Goal: Ask a question: Seek information or help from site administrators or community

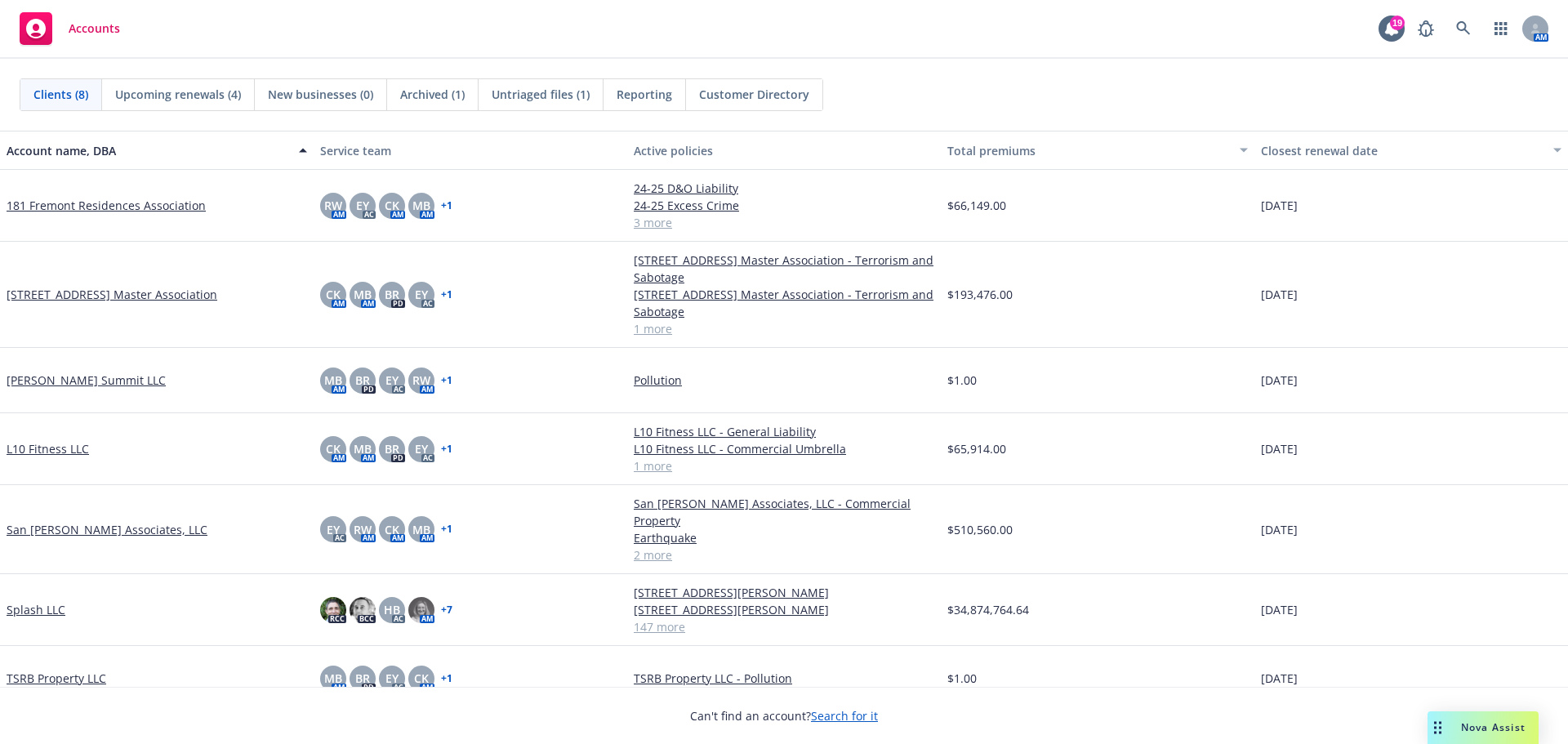
click at [1463, 723] on span "Nova Assist" at bounding box center [1493, 728] width 64 height 14
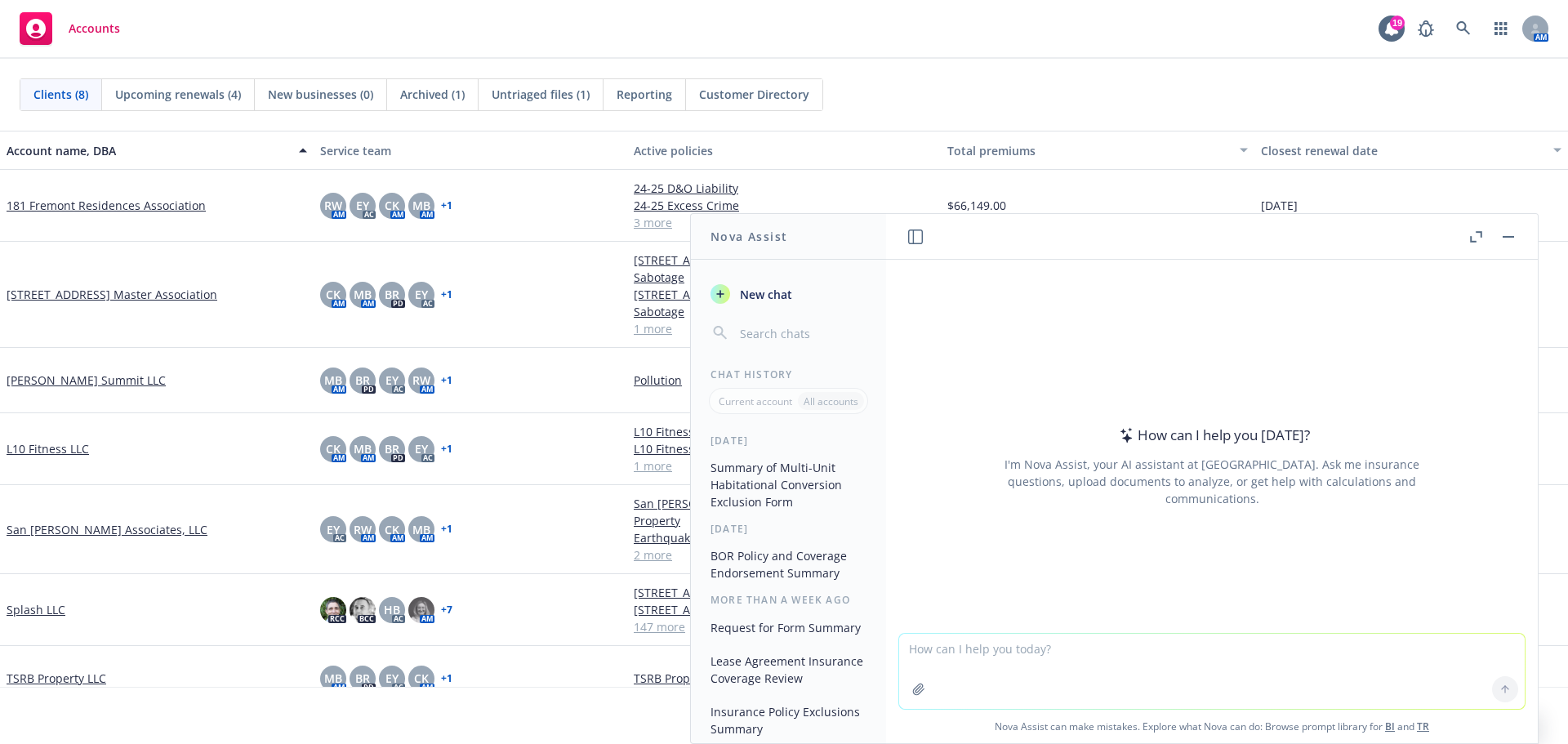
click at [1482, 238] on icon "button" at bounding box center [1476, 236] width 12 height 11
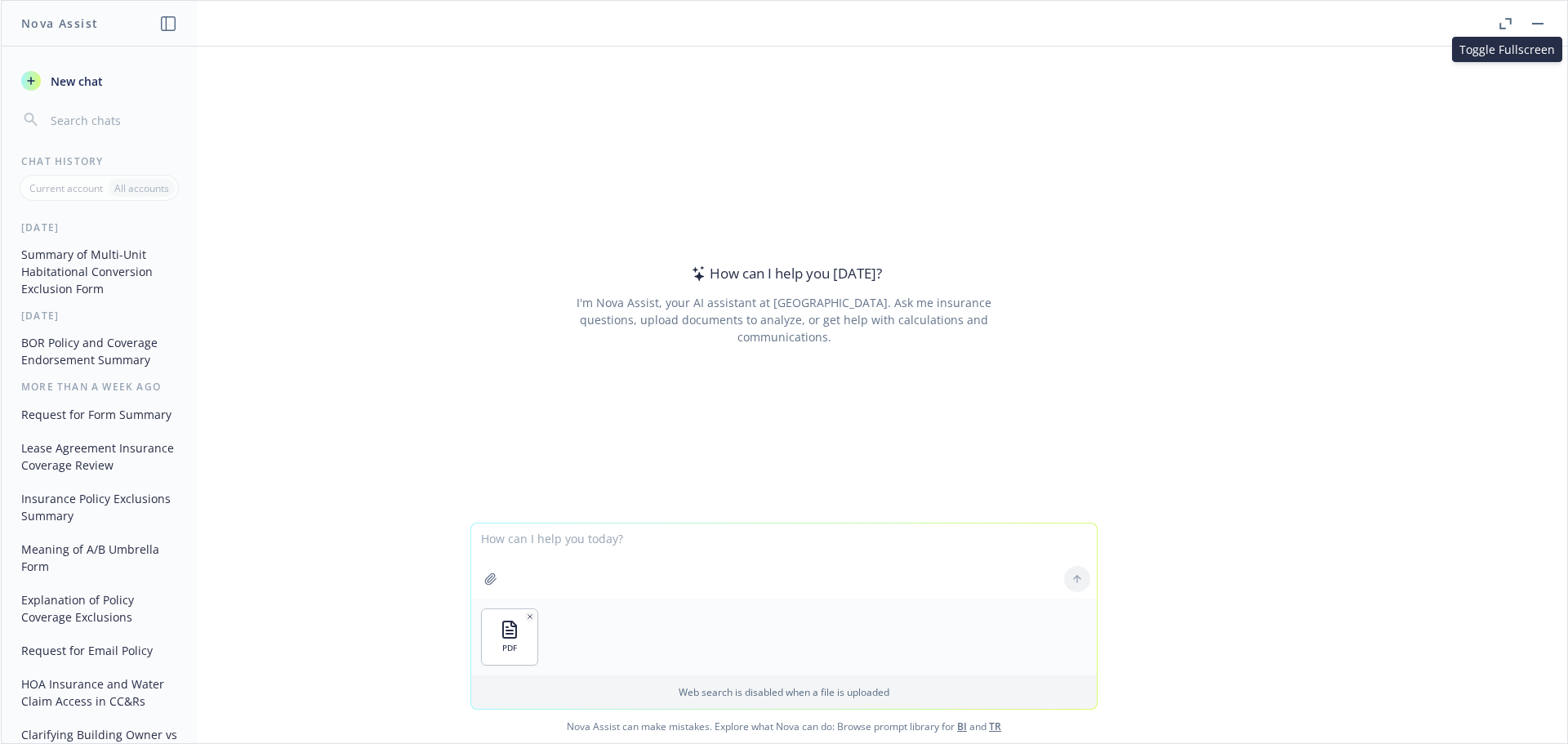
click at [511, 536] on textarea at bounding box center [784, 562] width 626 height 75
type textarea "does this form include coverage for apartments or not?"
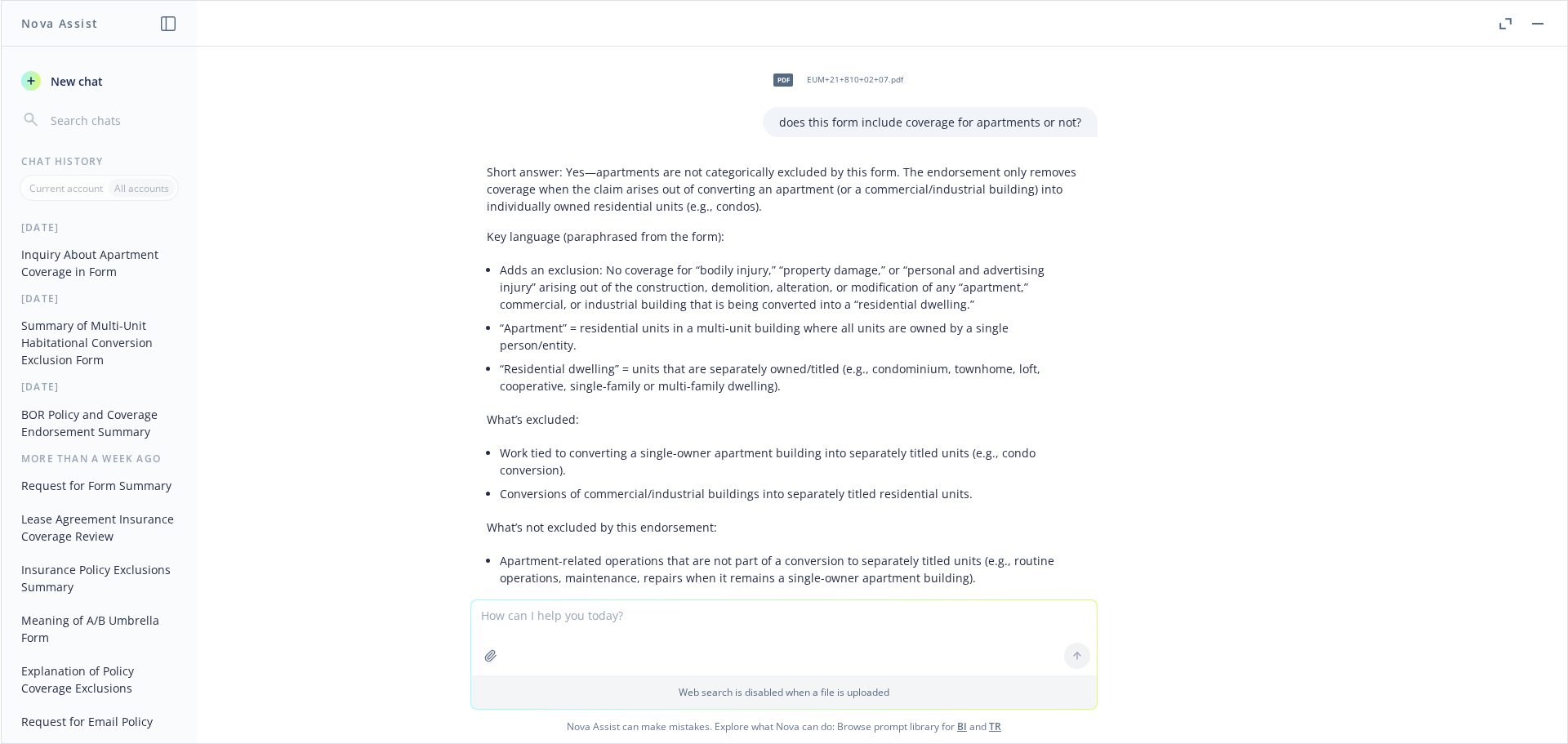
scroll to position [81, 0]
